Goal: Task Accomplishment & Management: Use online tool/utility

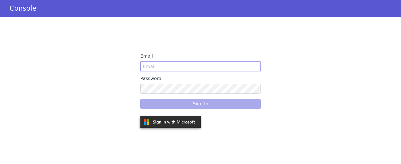
click at [179, 70] on input "Email" at bounding box center [200, 66] width 120 height 10
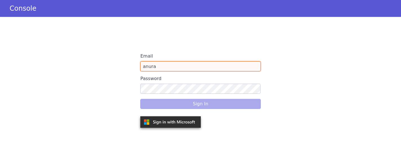
type input "anurag"
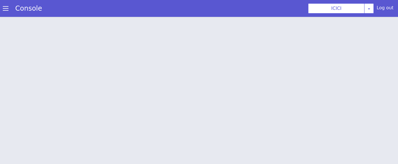
scroll to position [2, 0]
